Goal: Transaction & Acquisition: Subscribe to service/newsletter

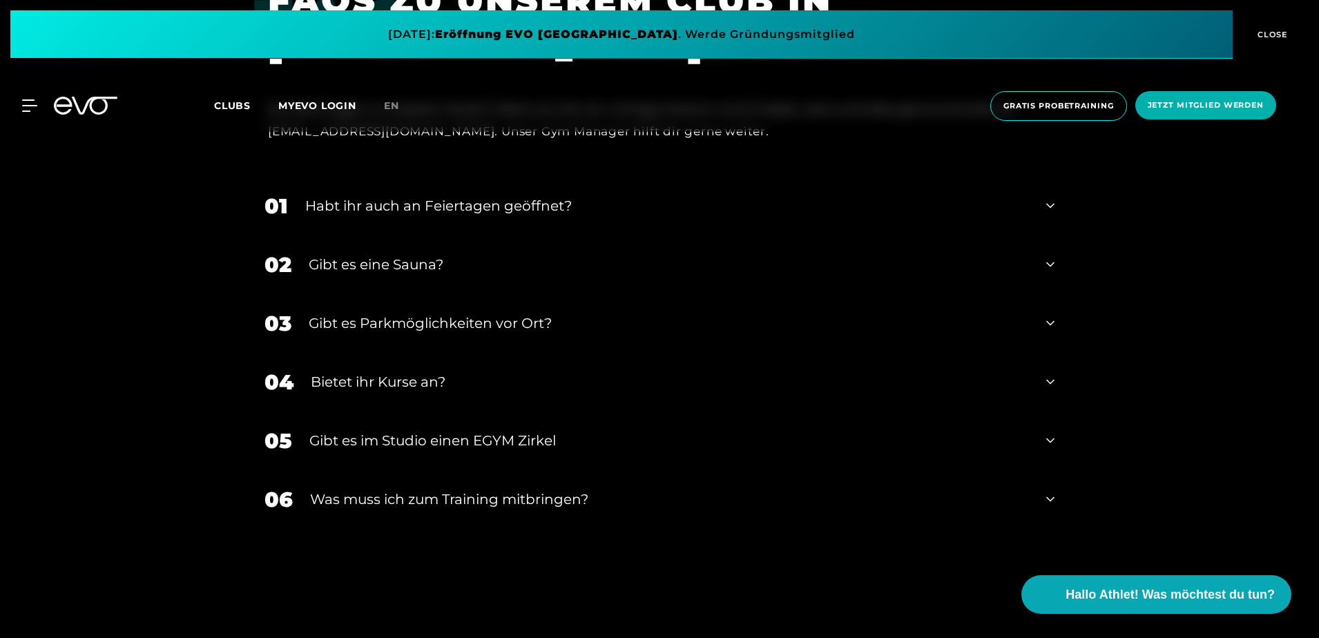
scroll to position [4557, 0]
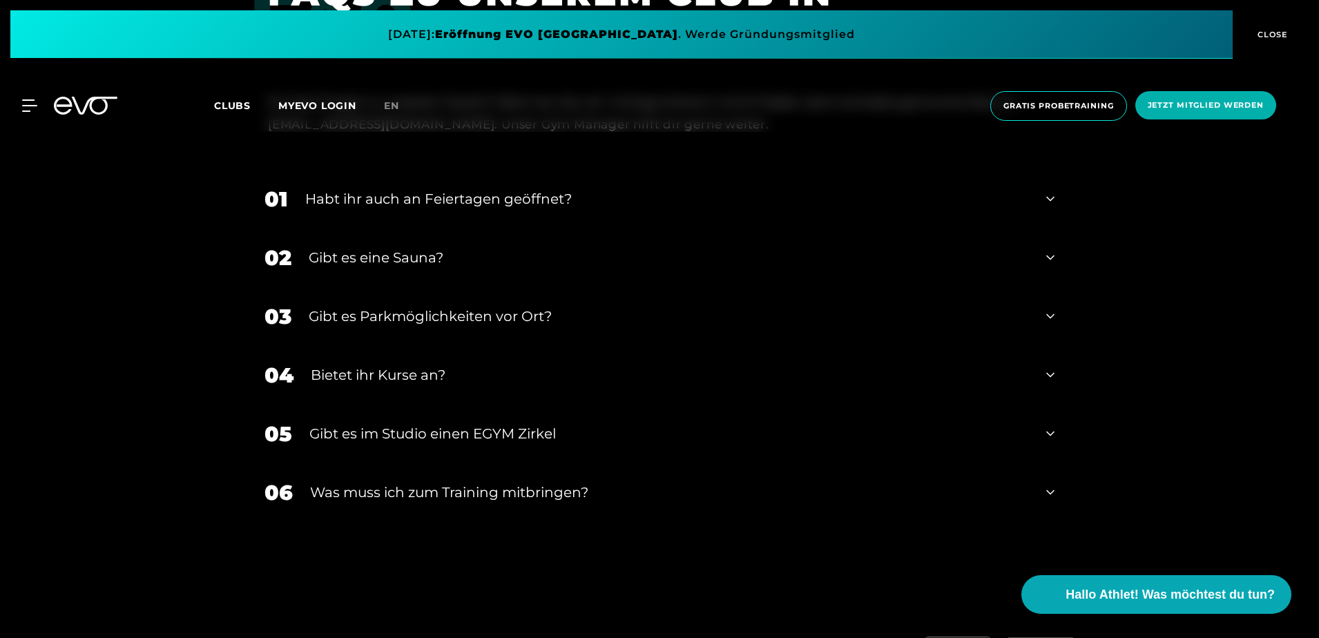
click at [26, 97] on div "MyEVO Login Über EVO Mitgliedschaften Probetraining TAGESPASS EVO Studios [GEOG…" at bounding box center [659, 106] width 1313 height 52
click at [28, 110] on icon at bounding box center [32, 105] width 20 height 12
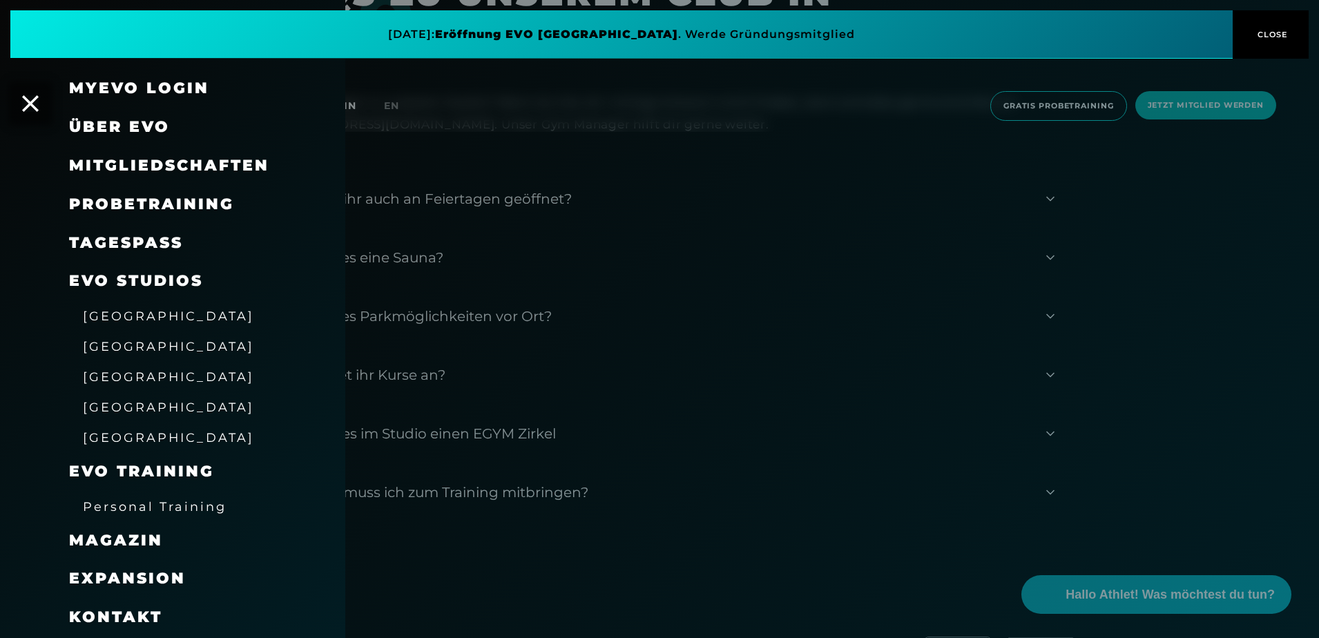
click at [217, 166] on span "Mitgliedschaften" at bounding box center [169, 165] width 200 height 19
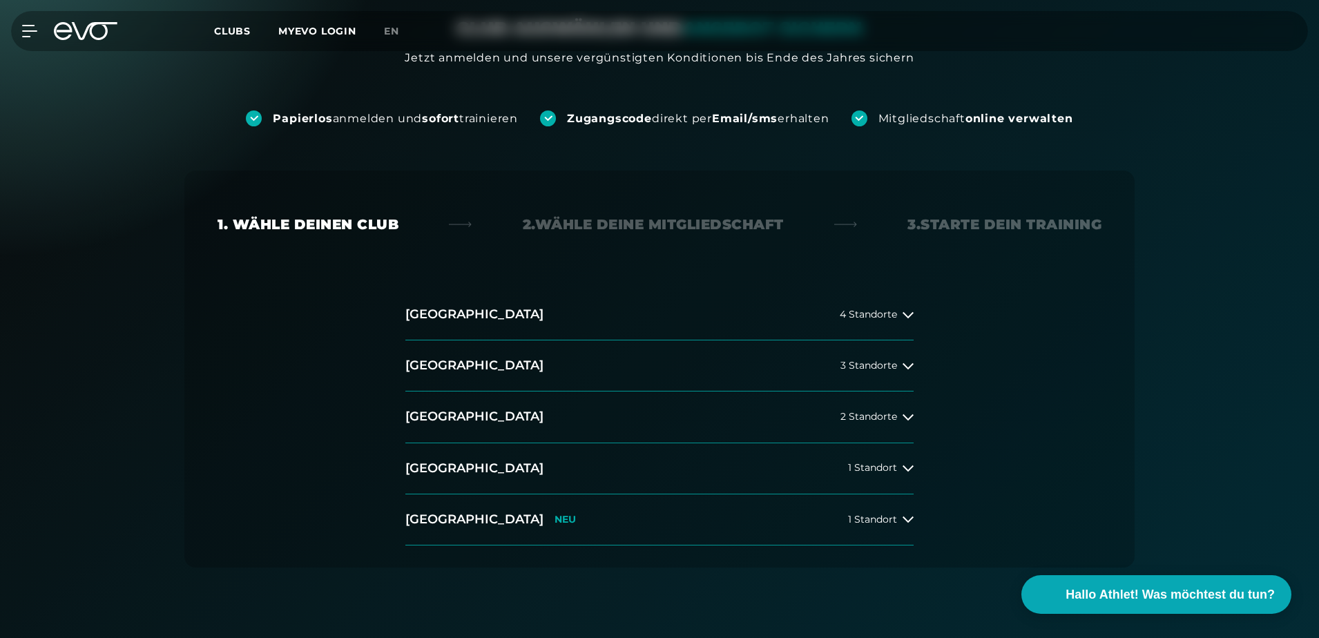
scroll to position [138, 0]
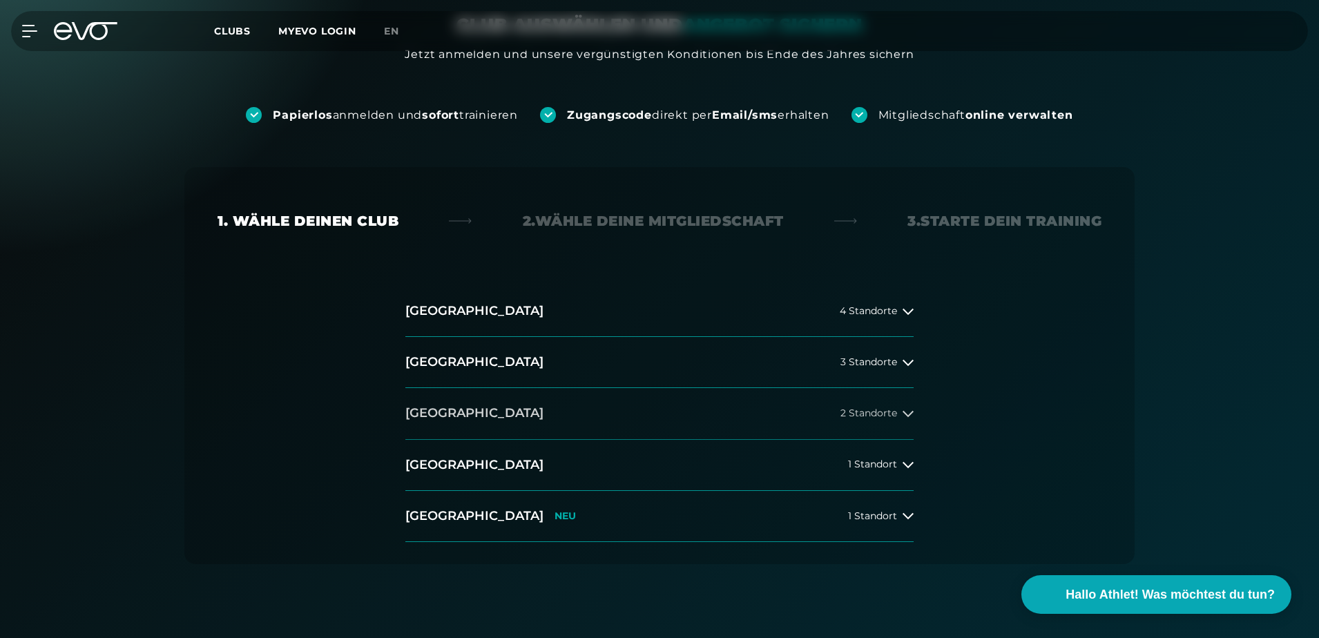
click at [897, 414] on div "2 Standorte" at bounding box center [876, 413] width 73 height 11
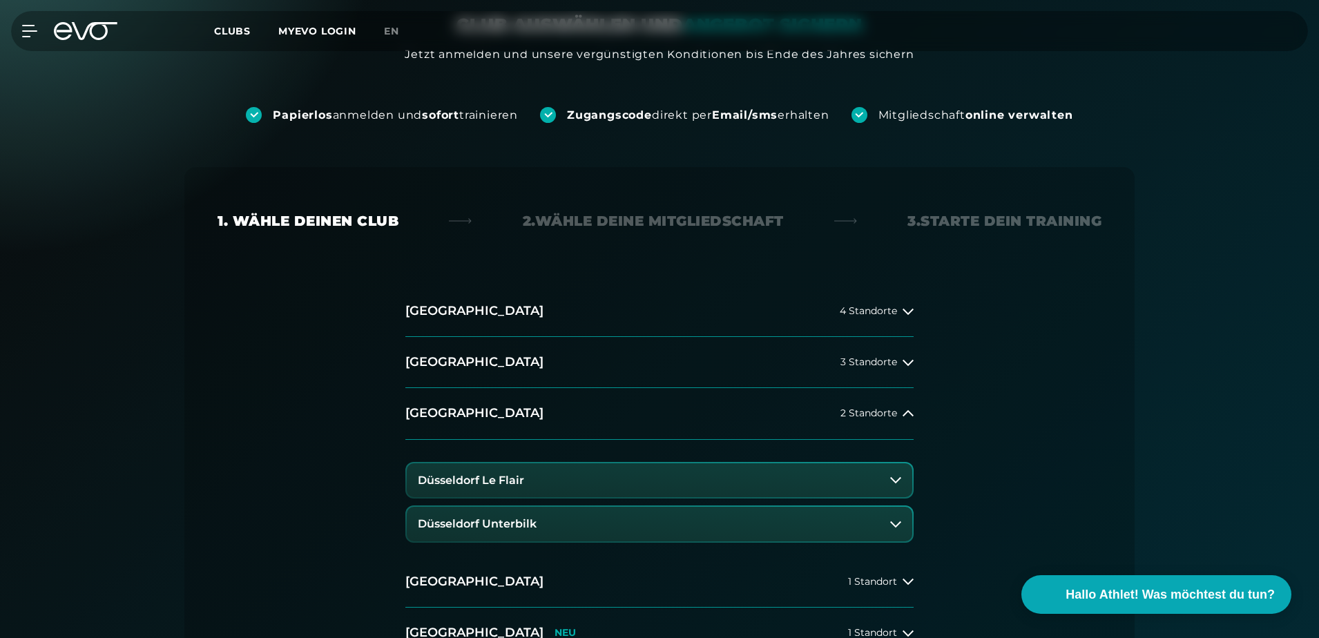
click at [895, 516] on button "Düsseldorf Unterbilk" at bounding box center [659, 524] width 505 height 35
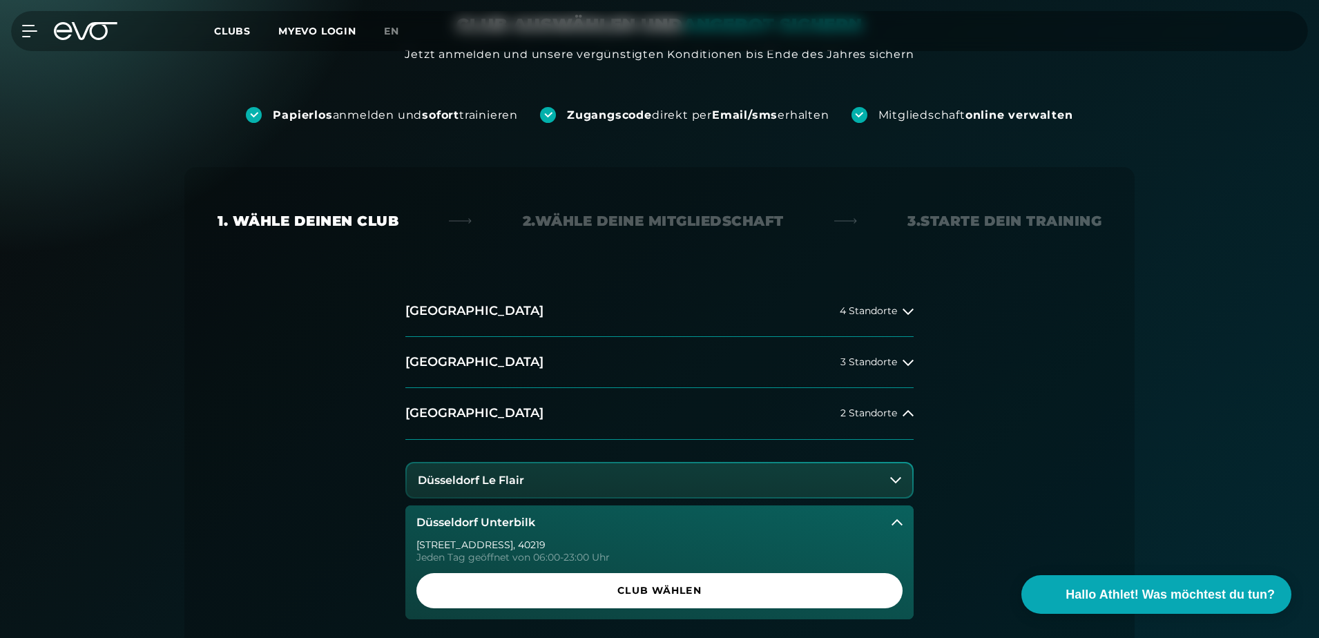
click at [897, 476] on icon at bounding box center [895, 479] width 11 height 11
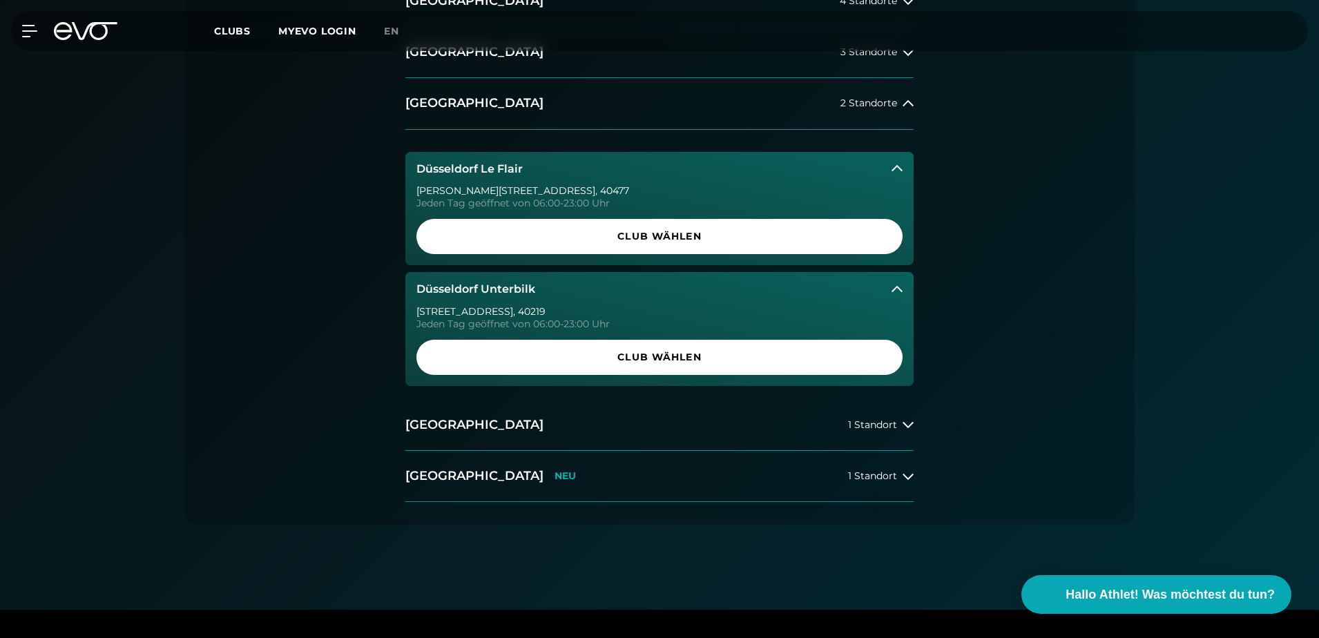
scroll to position [414, 0]
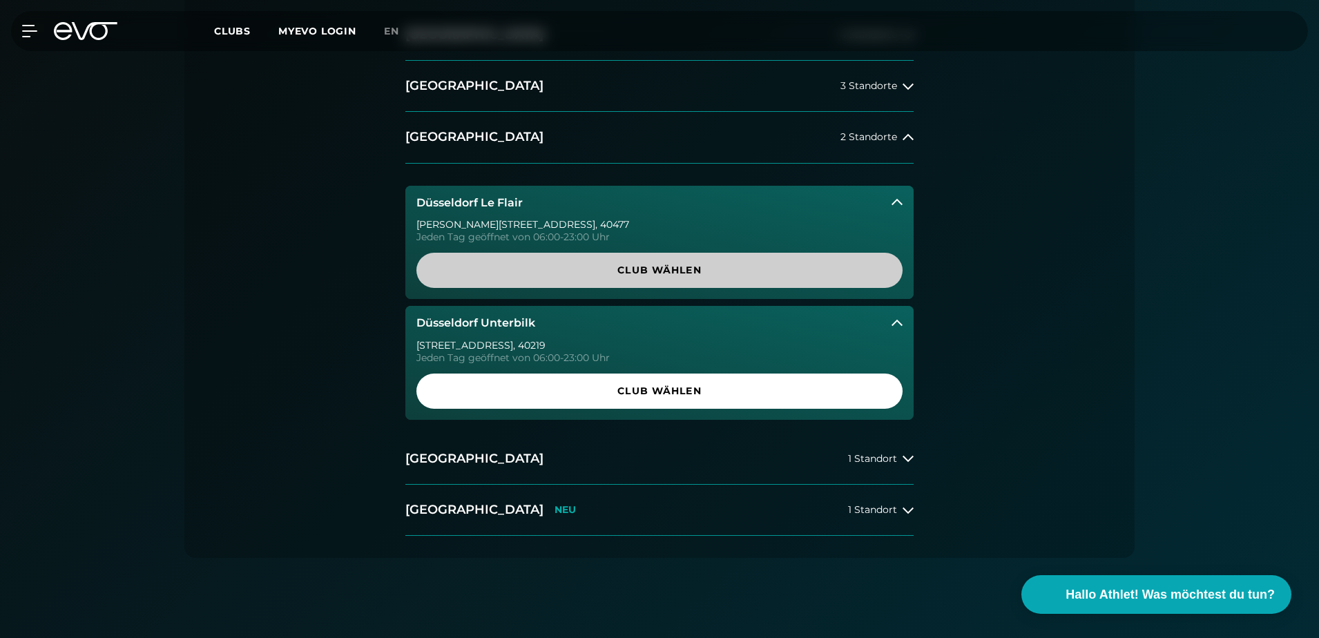
click at [615, 277] on span "Club wählen" at bounding box center [659, 270] width 420 height 14
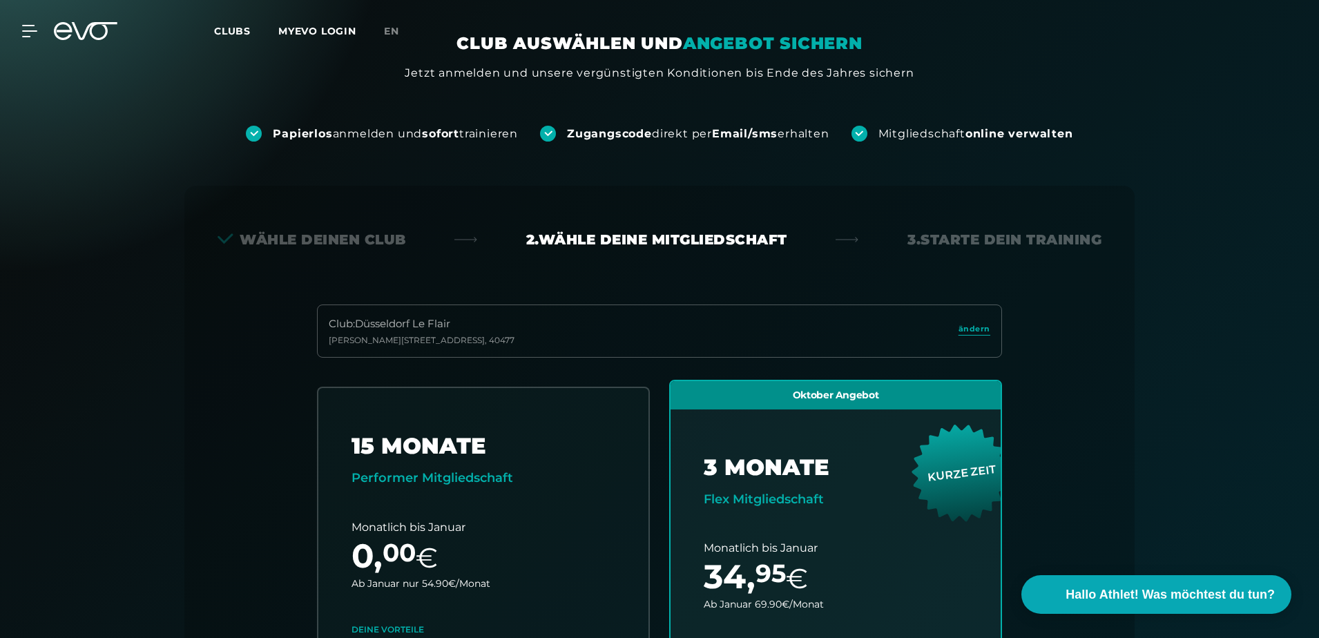
scroll to position [0, 0]
